Goal: Task Accomplishment & Management: Use online tool/utility

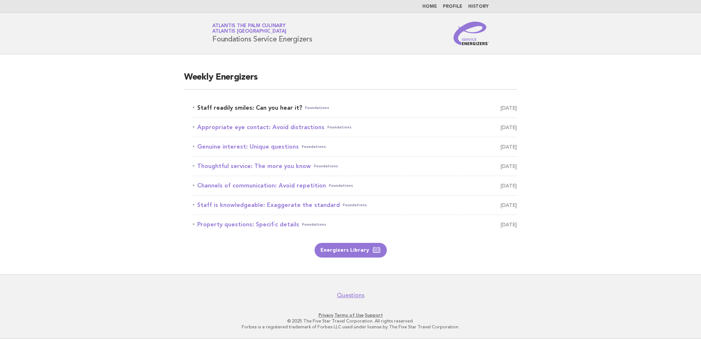
click at [277, 109] on link "Staff readily smiles: Can you hear it? Foundations September 21" at bounding box center [355, 108] width 324 height 10
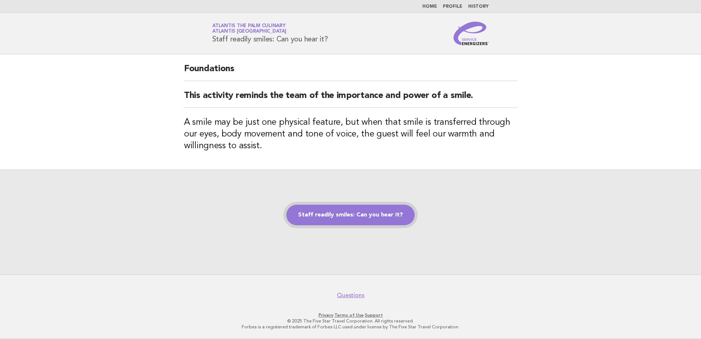
click at [372, 216] on link "Staff readily smiles: Can you hear it?" at bounding box center [350, 215] width 128 height 21
click at [350, 217] on link "Staff readily smiles: Can you hear it?" at bounding box center [350, 215] width 128 height 21
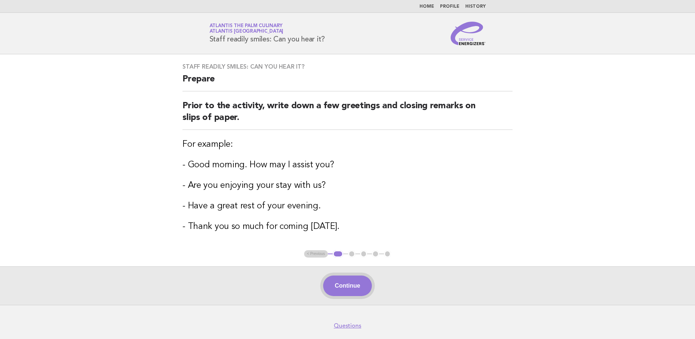
click at [343, 290] on button "Continue" at bounding box center [347, 285] width 49 height 21
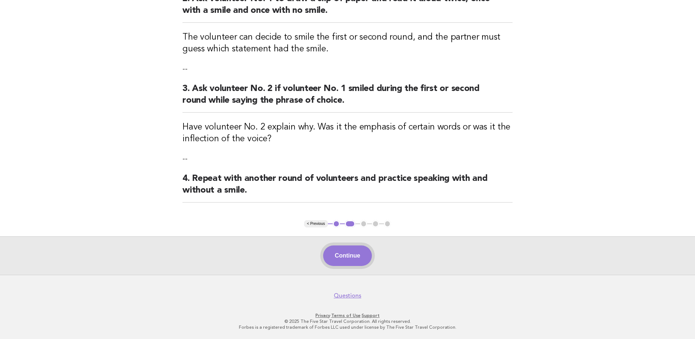
click at [367, 260] on button "Continue" at bounding box center [347, 255] width 49 height 21
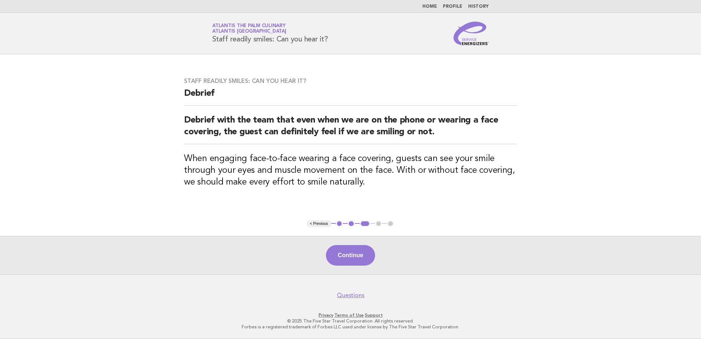
click at [353, 258] on button "Continue" at bounding box center [350, 255] width 49 height 21
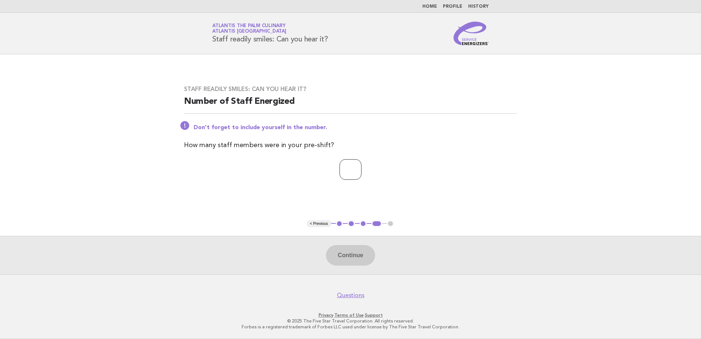
click at [361, 168] on input "*" at bounding box center [350, 169] width 22 height 21
type input "*"
click at [361, 168] on input "*" at bounding box center [350, 169] width 22 height 21
click at [349, 250] on button "Continue" at bounding box center [350, 255] width 49 height 21
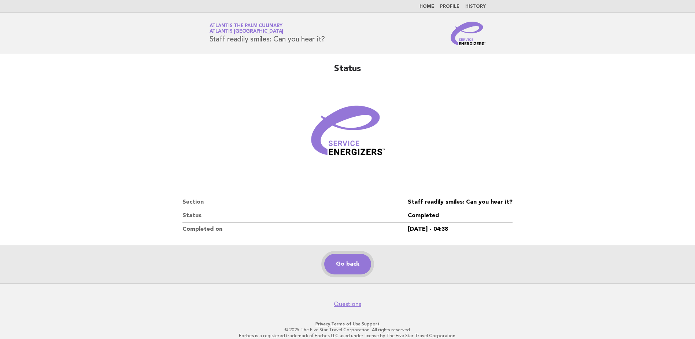
click at [352, 264] on link "Go back" at bounding box center [347, 264] width 47 height 21
